Goal: Transaction & Acquisition: Purchase product/service

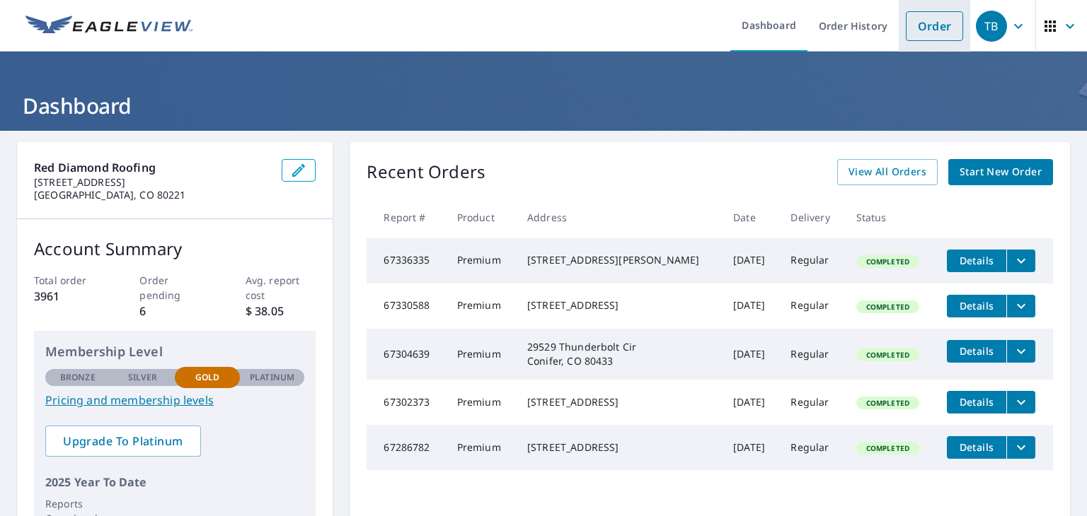
click at [917, 40] on link "Order" at bounding box center [933, 26] width 57 height 30
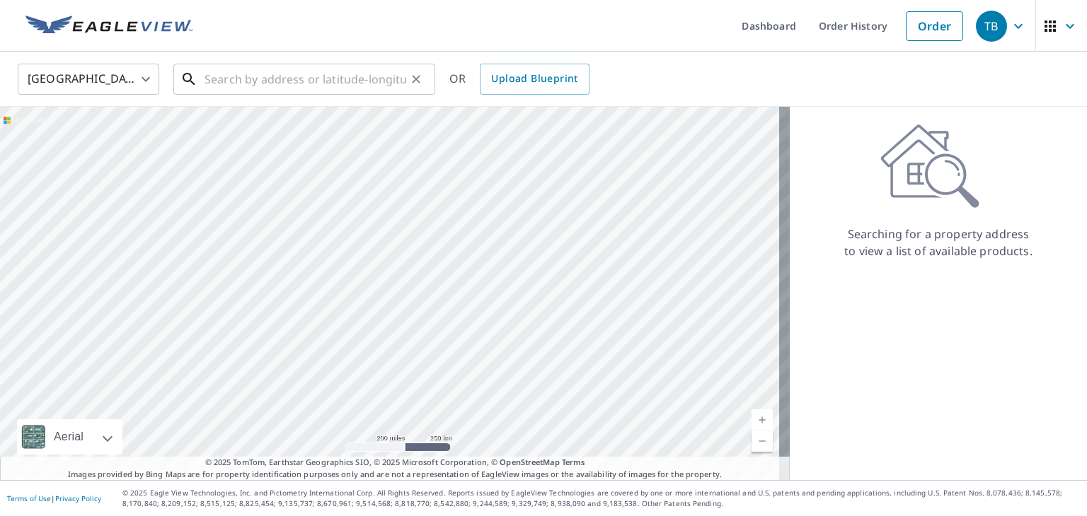
click at [216, 86] on input "text" at bounding box center [305, 79] width 202 height 40
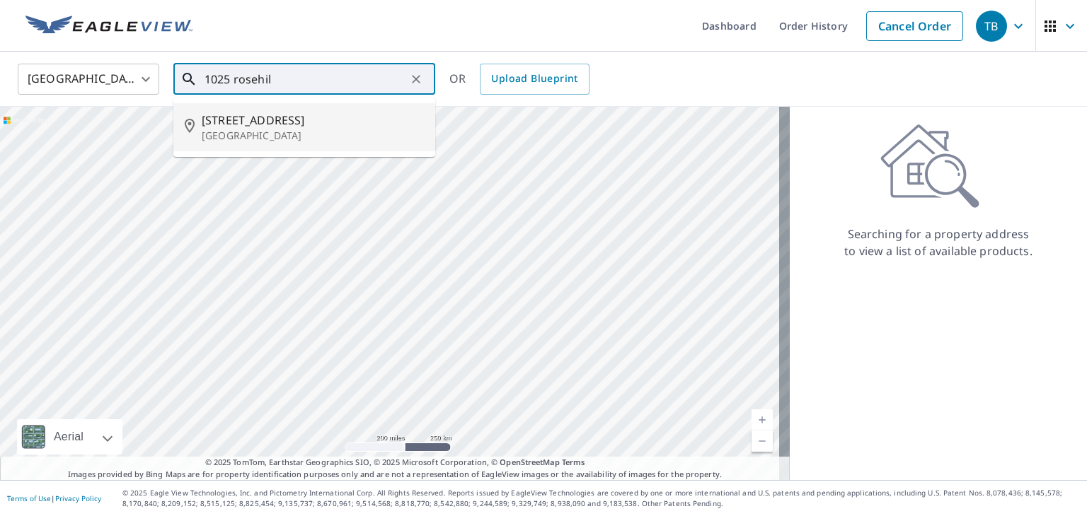
click at [240, 130] on p "[GEOGRAPHIC_DATA]" at bounding box center [313, 136] width 222 height 14
type input "[STREET_ADDRESS][PERSON_NAME]"
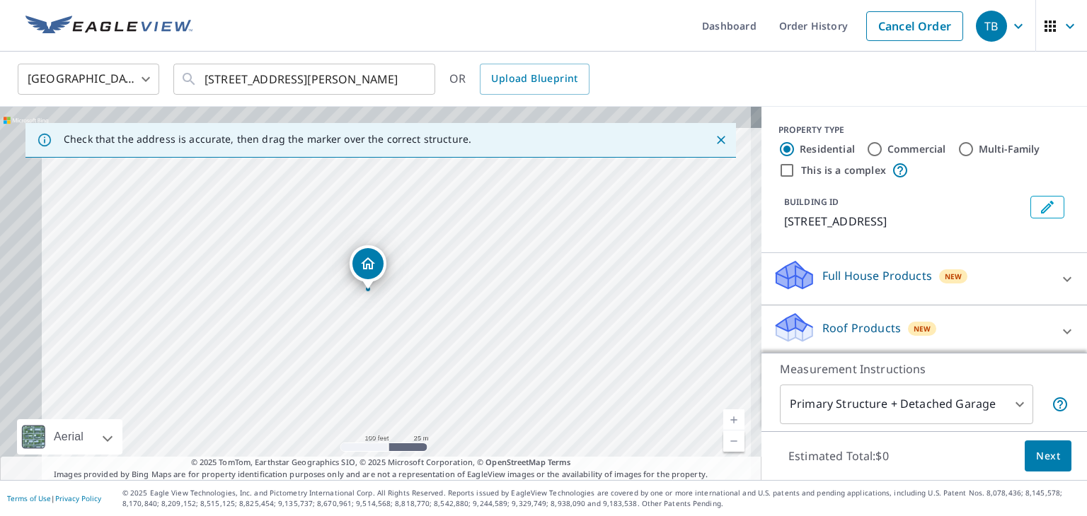
drag, startPoint x: 316, startPoint y: 265, endPoint x: 410, endPoint y: 312, distance: 105.0
click at [410, 312] on div "[STREET_ADDRESS][PERSON_NAME]" at bounding box center [380, 294] width 761 height 374
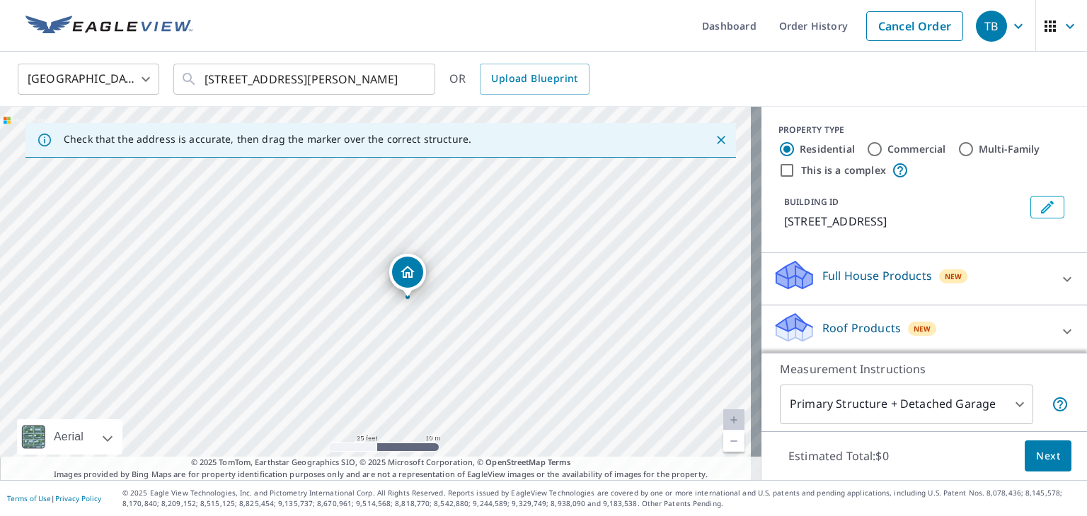
drag, startPoint x: 332, startPoint y: 318, endPoint x: 419, endPoint y: 338, distance: 89.4
click at [419, 338] on div "[STREET_ADDRESS][PERSON_NAME]" at bounding box center [380, 294] width 761 height 374
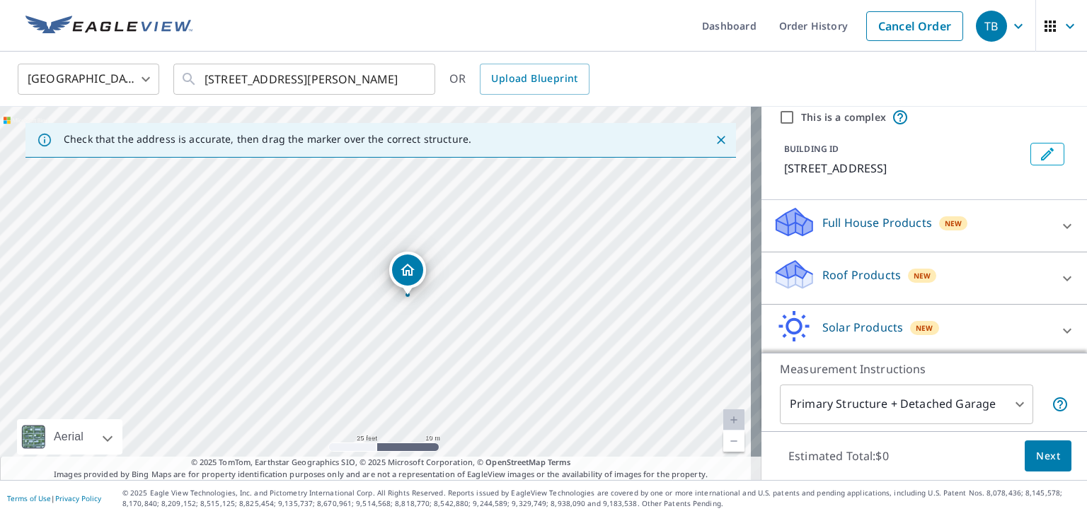
scroll to position [61, 0]
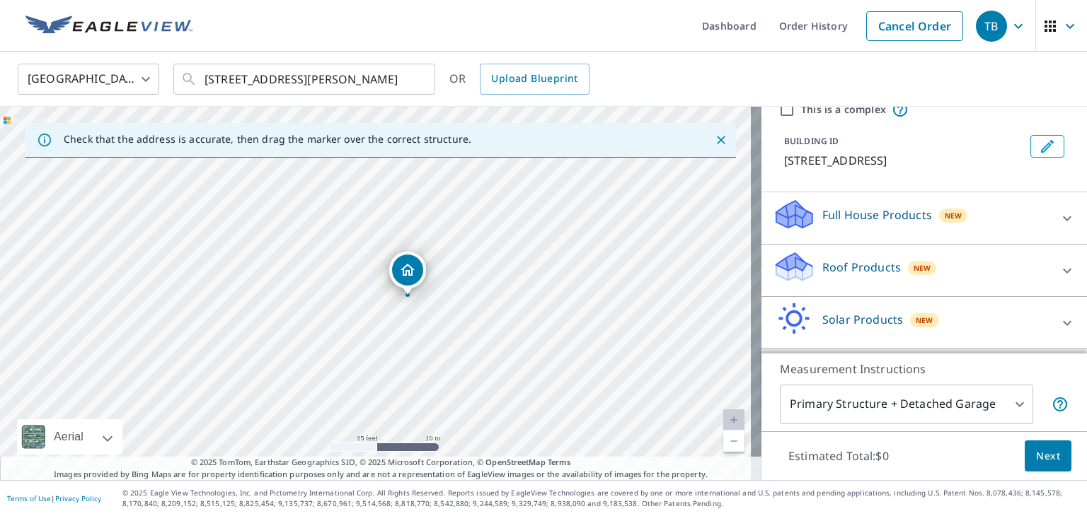
click at [1058, 272] on icon at bounding box center [1066, 270] width 17 height 17
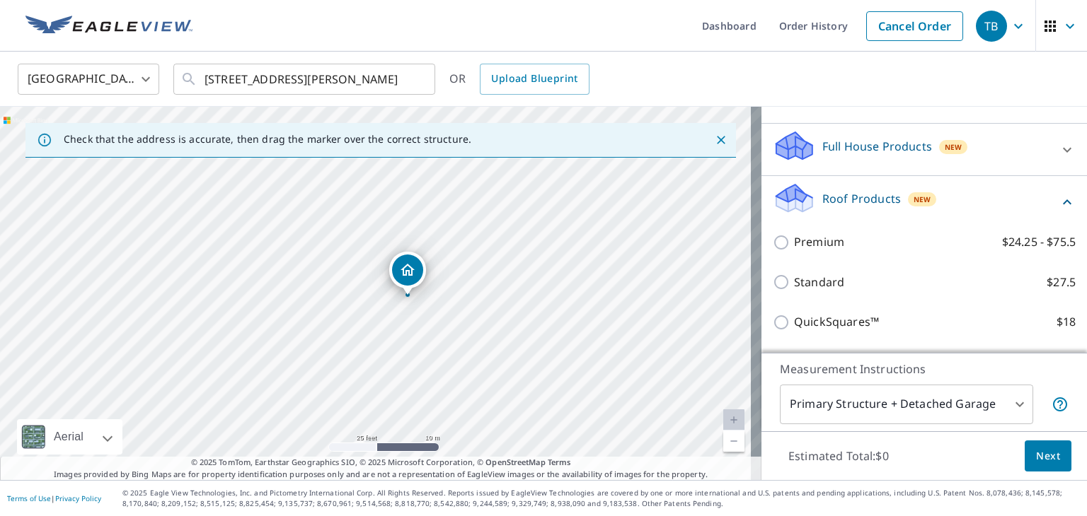
scroll to position [130, 0]
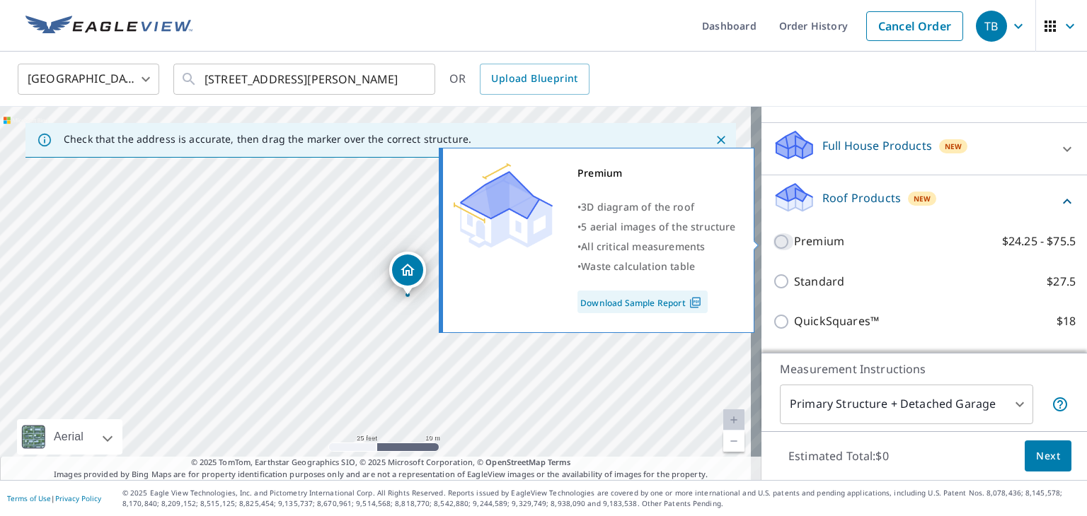
click at [772, 244] on input "Premium $24.25 - $75.5" at bounding box center [782, 241] width 21 height 17
checkbox input "true"
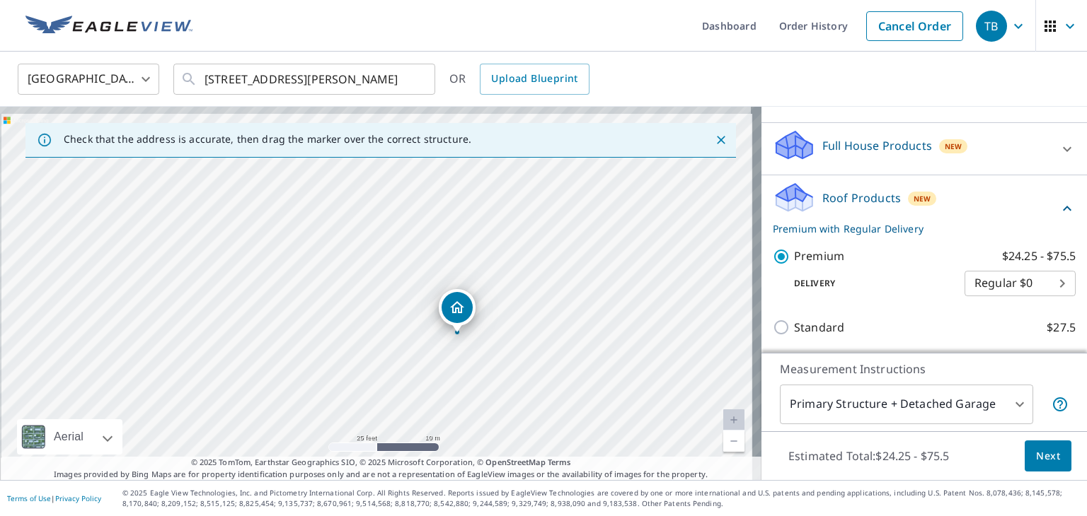
drag, startPoint x: 404, startPoint y: 346, endPoint x: 485, endPoint y: 388, distance: 91.4
click at [485, 388] on div "[STREET_ADDRESS][PERSON_NAME]" at bounding box center [380, 294] width 761 height 374
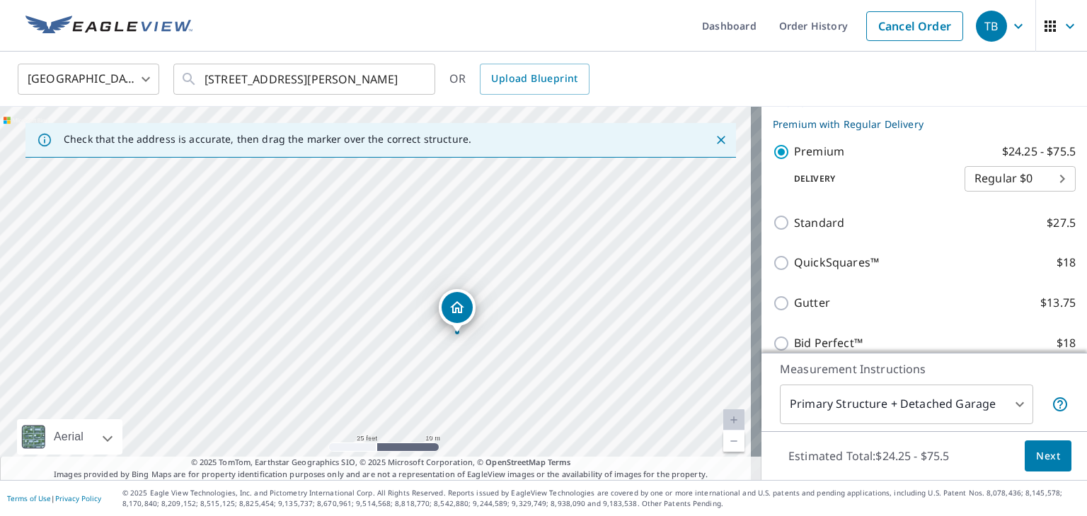
scroll to position [233, 0]
click at [1036, 456] on span "Next" at bounding box center [1048, 457] width 24 height 18
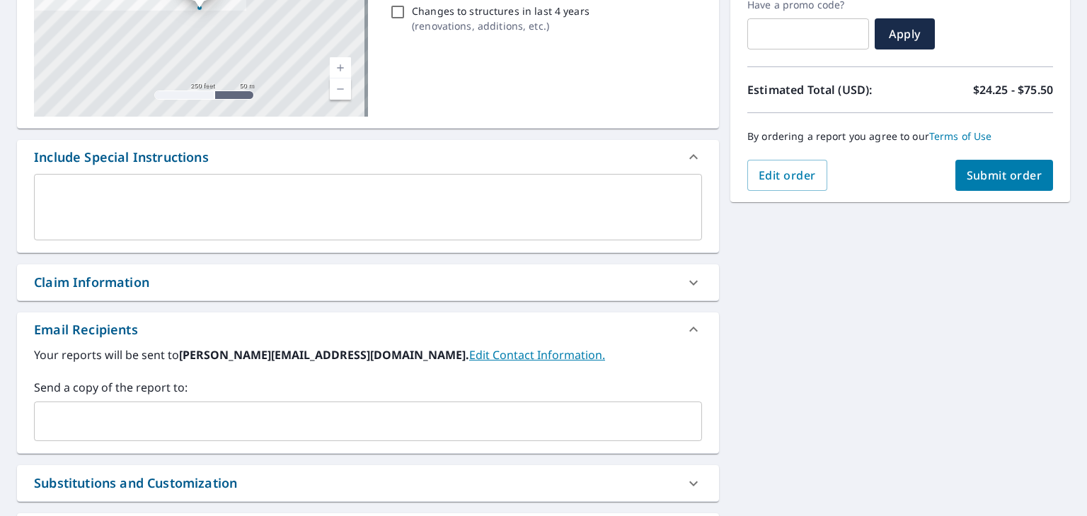
scroll to position [252, 0]
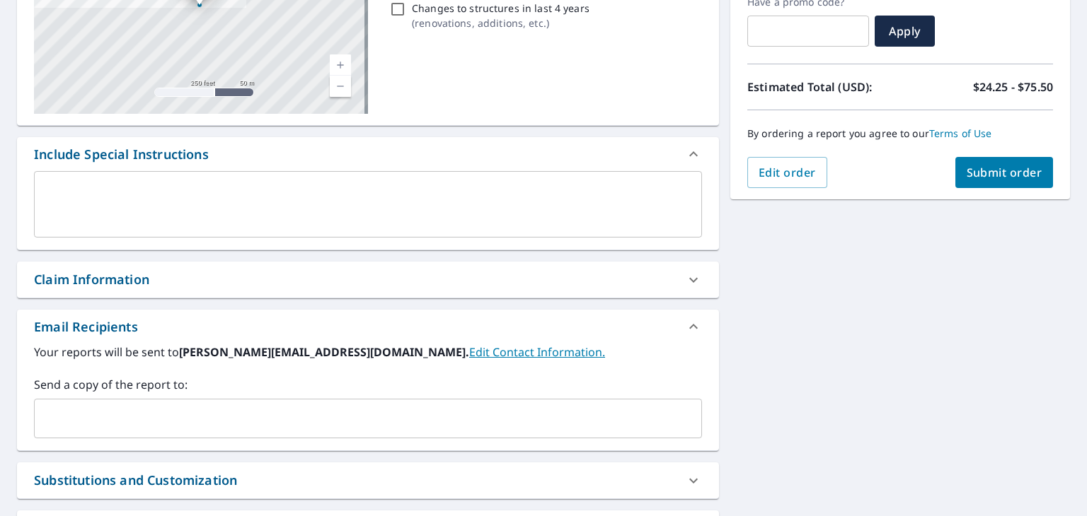
click at [110, 415] on input "text" at bounding box center [357, 418] width 634 height 27
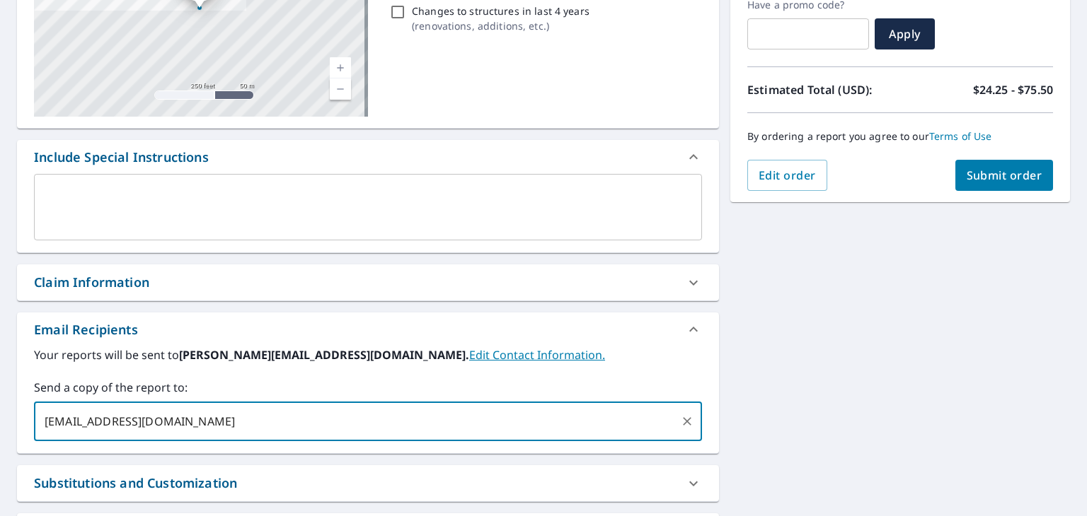
scroll to position [243, 0]
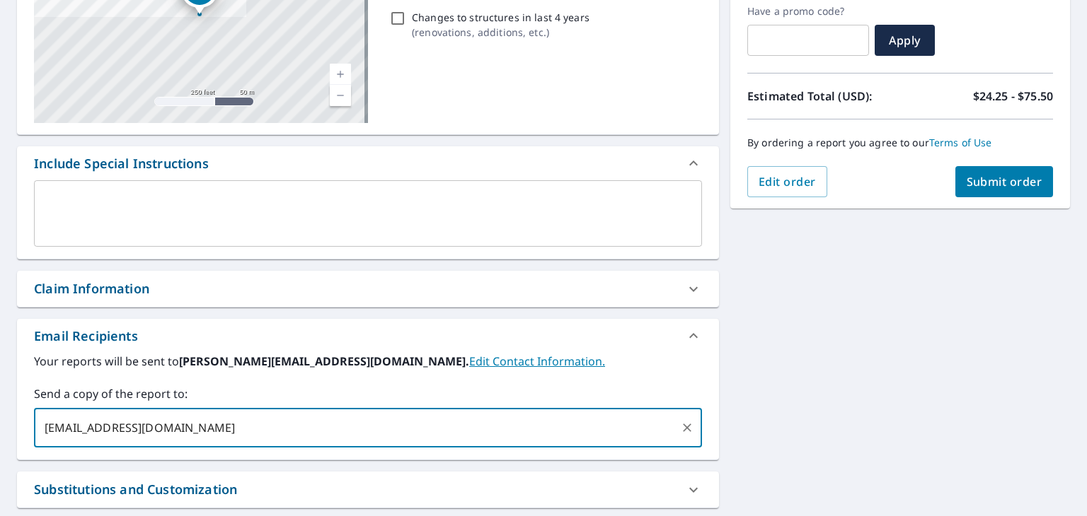
type input "[EMAIL_ADDRESS][DOMAIN_NAME]"
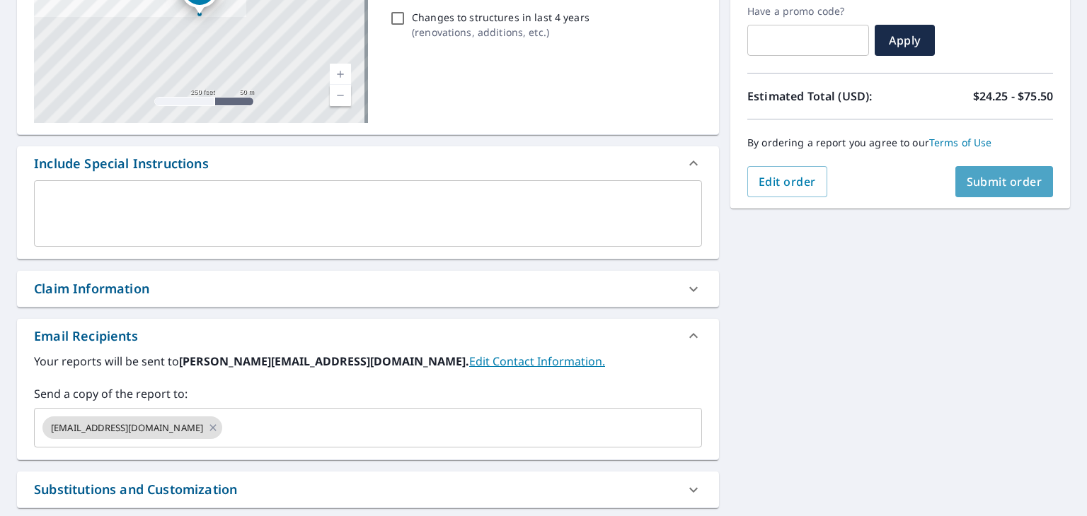
click at [1002, 181] on span "Submit order" at bounding box center [1004, 182] width 76 height 16
checkbox input "true"
